Goal: Navigation & Orientation: Find specific page/section

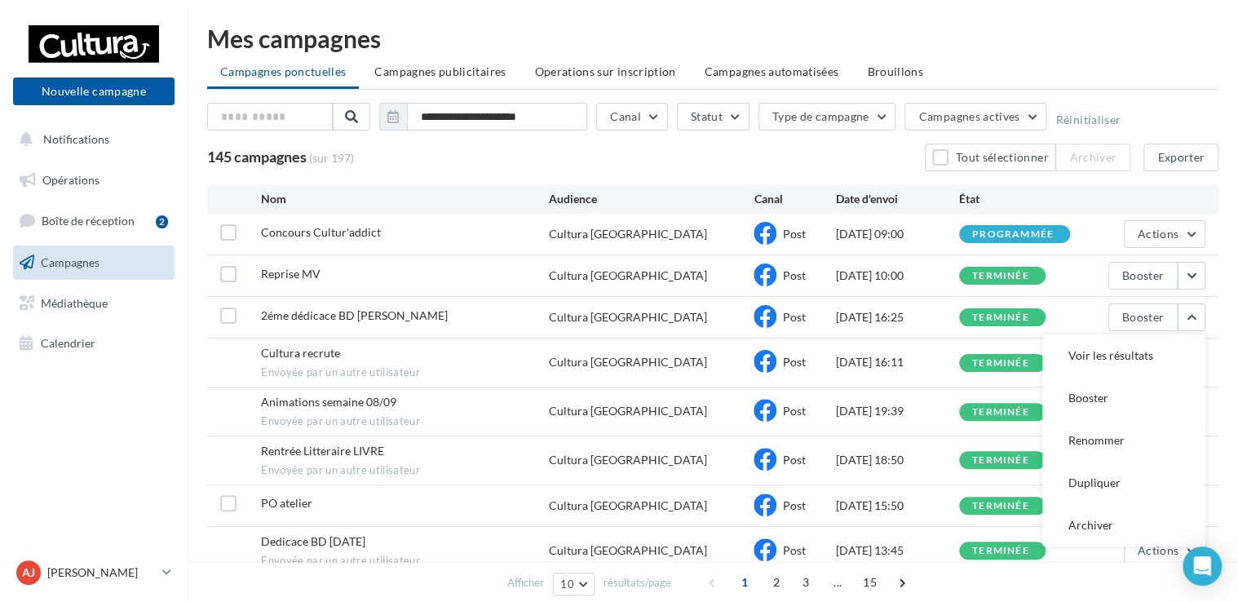
click at [595, 22] on div "**********" at bounding box center [713, 368] width 1051 height 737
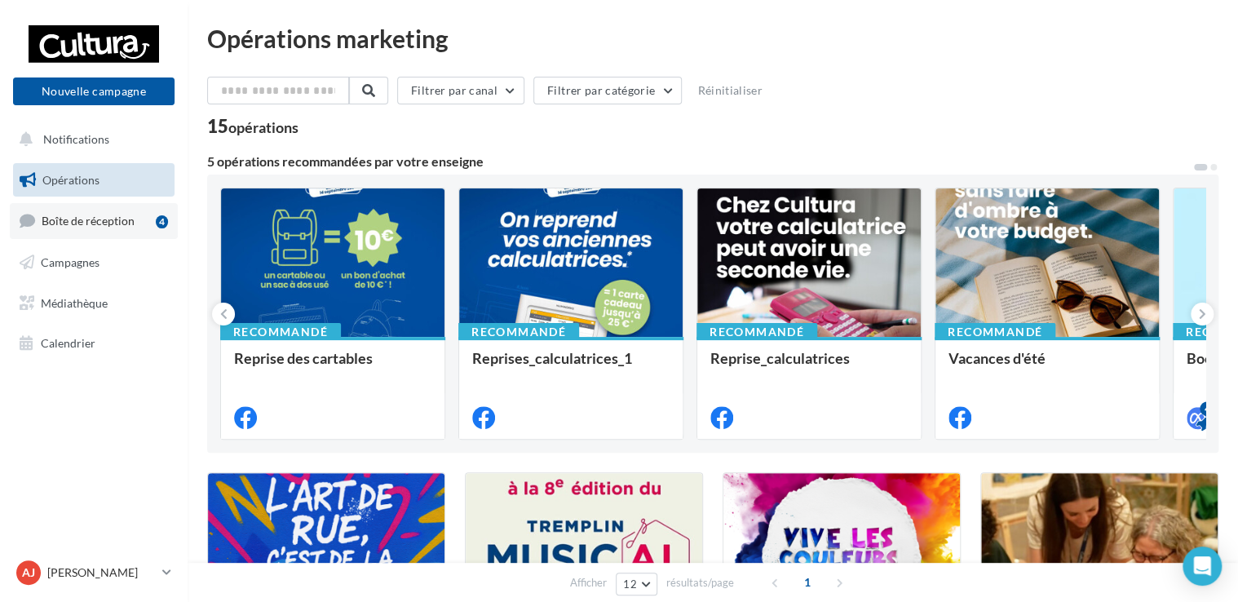
click at [77, 229] on link "Boîte de réception 4" at bounding box center [94, 220] width 168 height 35
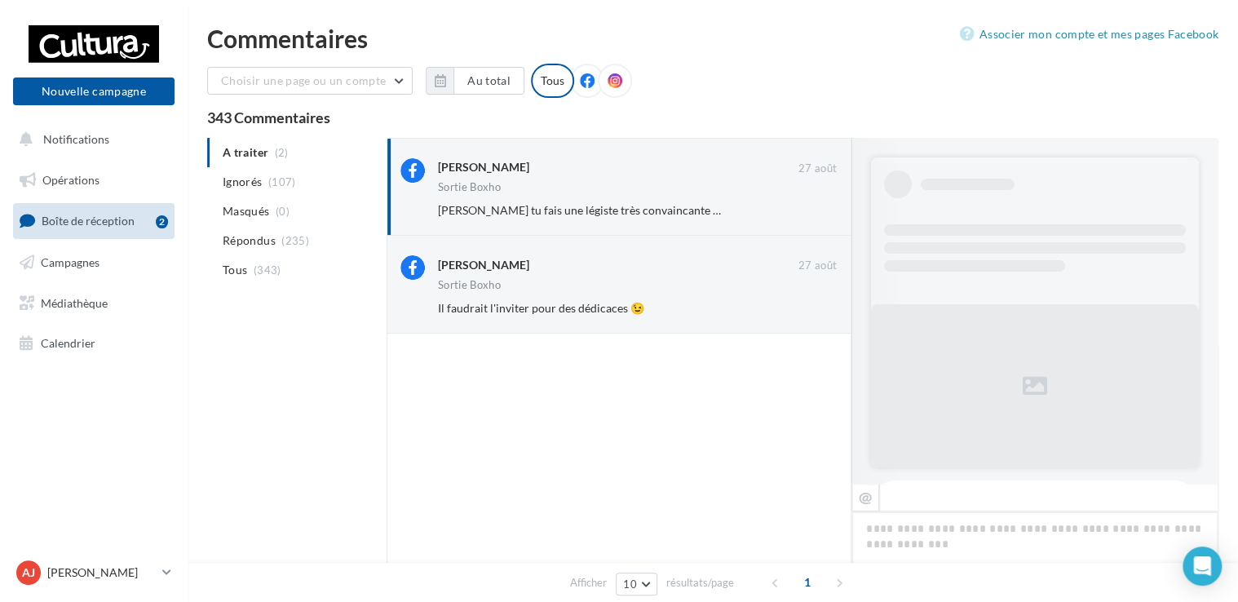
scroll to position [690, 0]
